Goal: Transaction & Acquisition: Purchase product/service

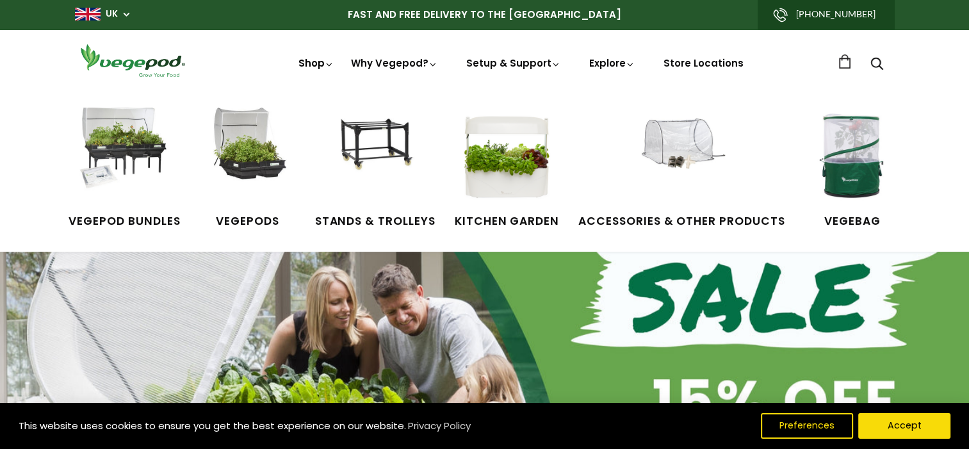
scroll to position [0, 231]
click at [656, 166] on img at bounding box center [681, 156] width 96 height 96
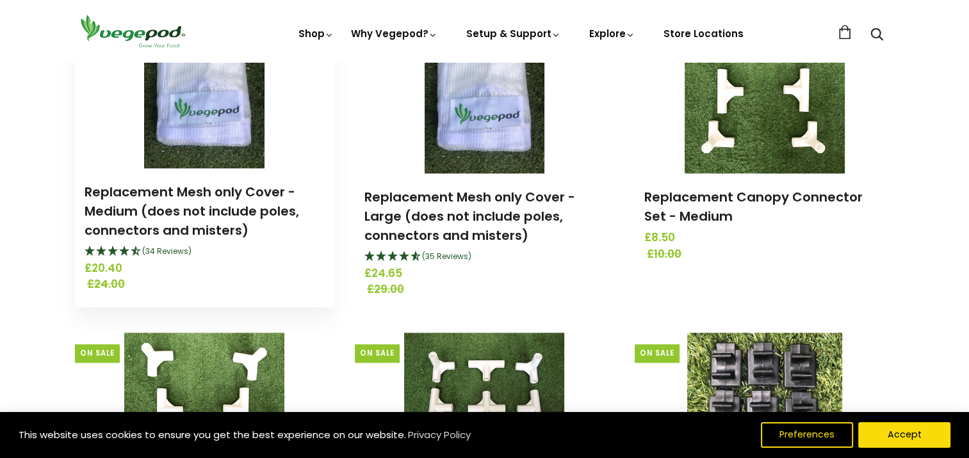
scroll to position [1183, 0]
click at [208, 113] on img at bounding box center [204, 88] width 120 height 160
